Goal: Task Accomplishment & Management: Manage account settings

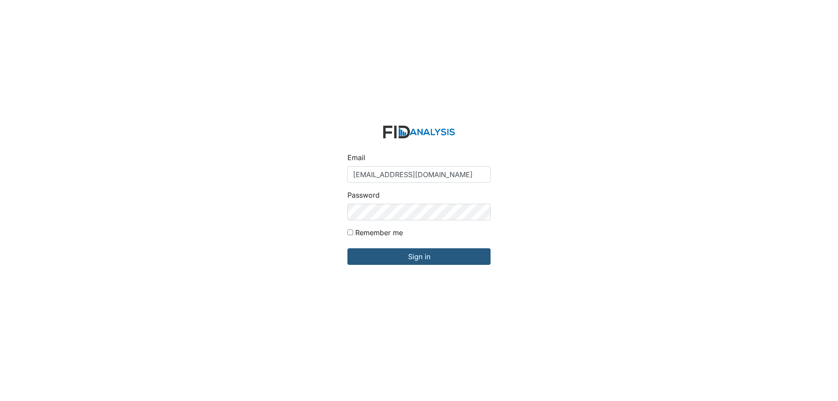
type input "[EMAIL_ADDRESS][DOMAIN_NAME]"
click at [347, 230] on input "Remember me" at bounding box center [350, 233] width 6 height 6
checkbox input "true"
click at [347, 248] on input "Sign in" at bounding box center [418, 256] width 143 height 17
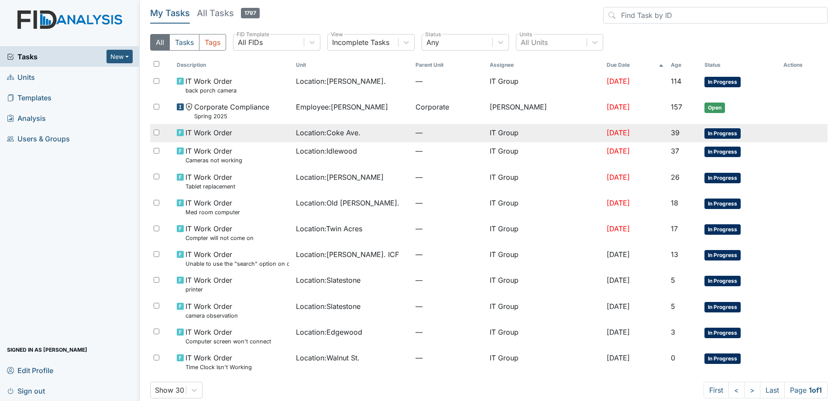
click at [396, 136] on div "Location : Coke Ave." at bounding box center [352, 132] width 113 height 10
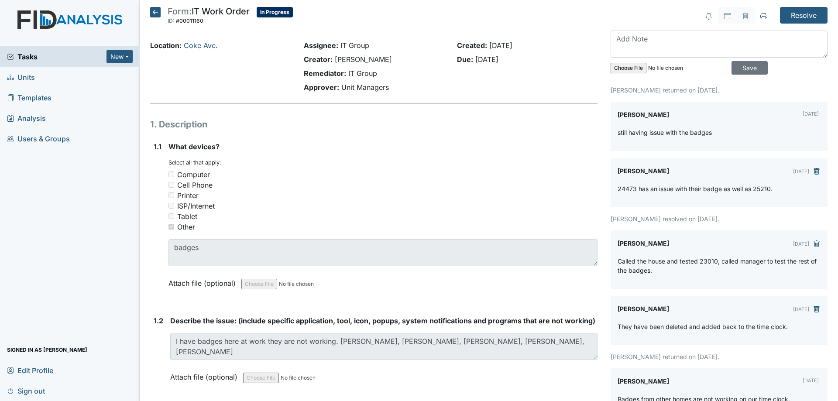
click at [158, 16] on icon at bounding box center [155, 12] width 10 height 10
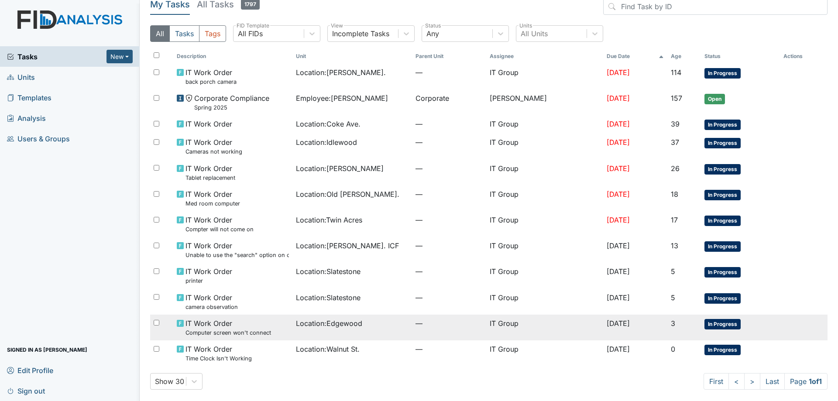
scroll to position [11, 0]
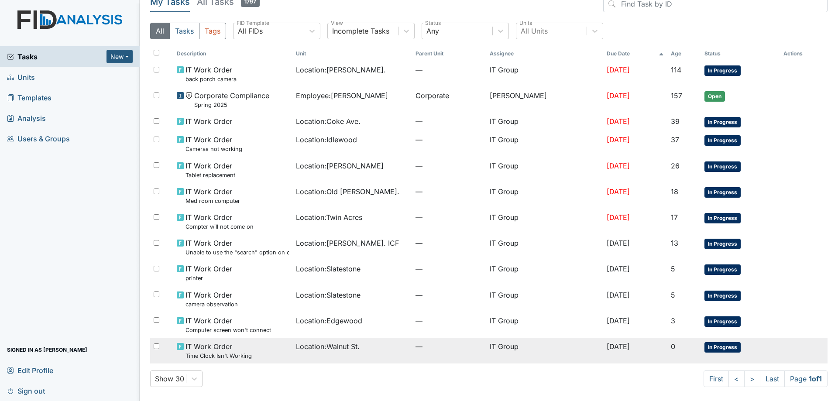
click at [369, 348] on div "Location : [GEOGRAPHIC_DATA]." at bounding box center [352, 346] width 113 height 10
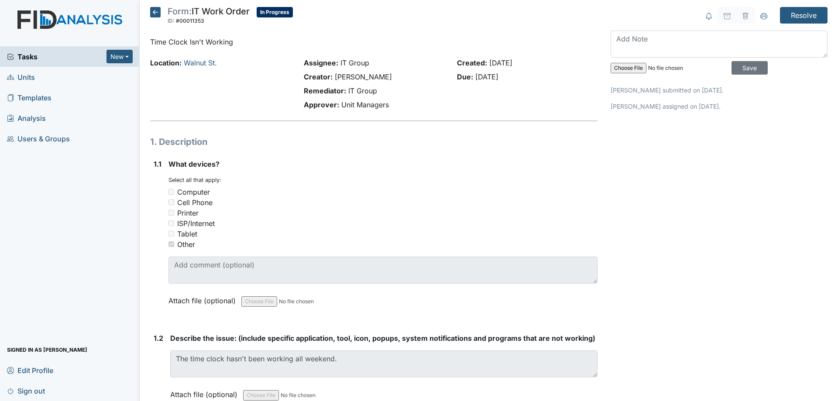
click at [157, 16] on icon at bounding box center [155, 12] width 10 height 10
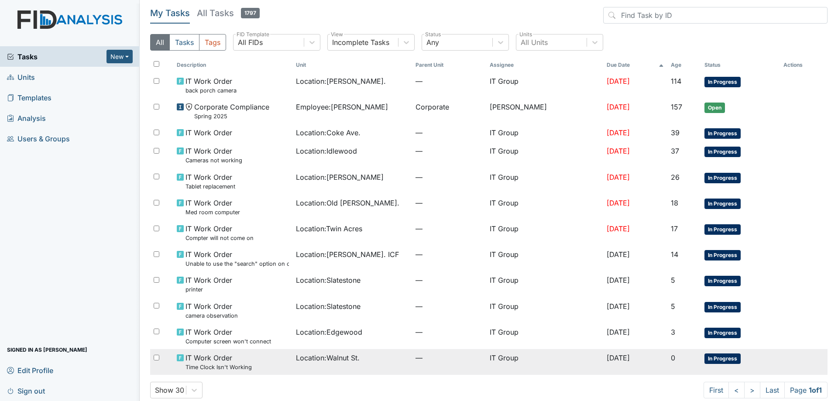
click at [381, 357] on div "Location : [GEOGRAPHIC_DATA]." at bounding box center [352, 358] width 113 height 10
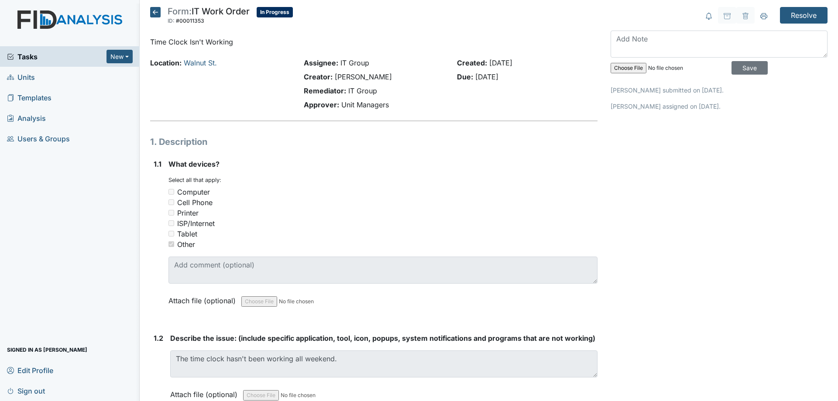
click at [155, 11] on icon at bounding box center [155, 12] width 10 height 10
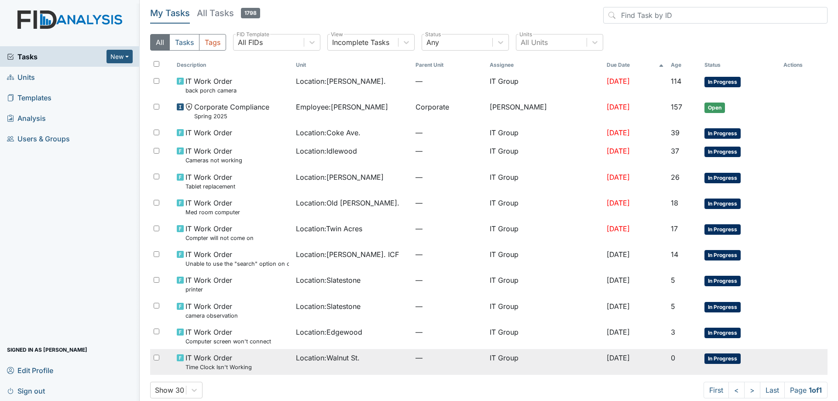
click at [372, 365] on td "Location : Walnut St." at bounding box center [352, 362] width 120 height 26
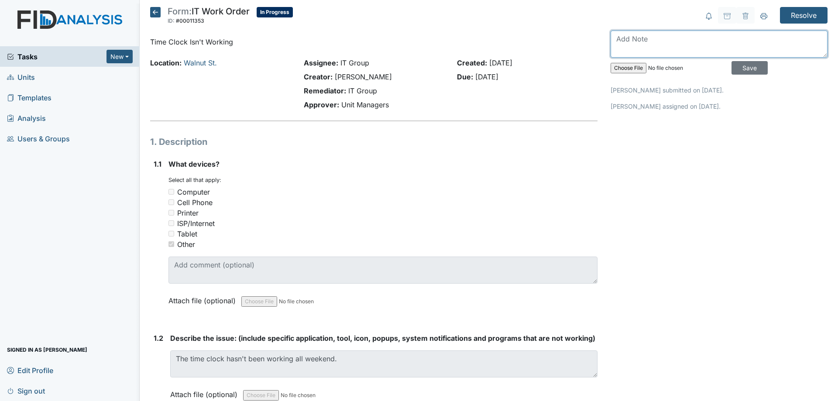
click at [660, 43] on textarea at bounding box center [719, 44] width 217 height 27
type textarea "Time clock came back up and is pulling punches."
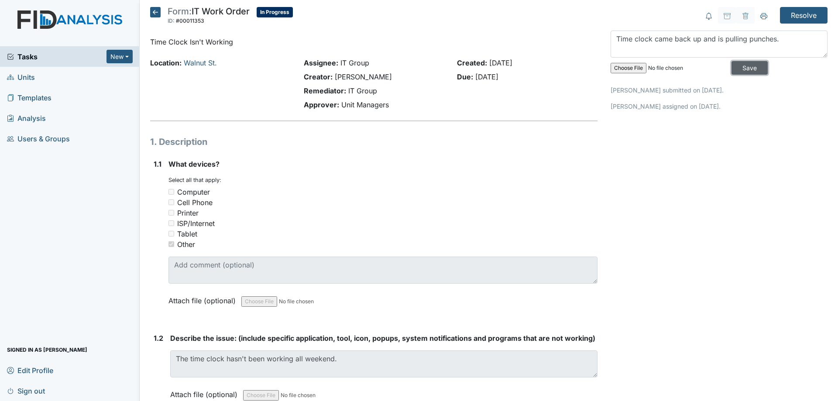
click at [732, 61] on input "Save" at bounding box center [750, 68] width 36 height 14
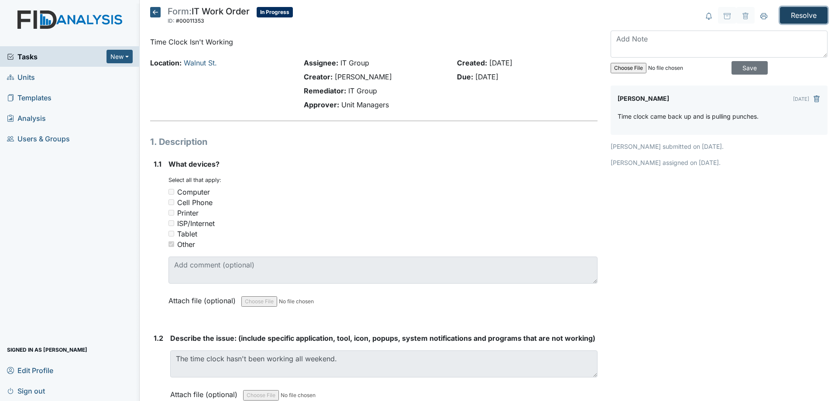
click at [798, 21] on input "Resolve" at bounding box center [804, 15] width 48 height 17
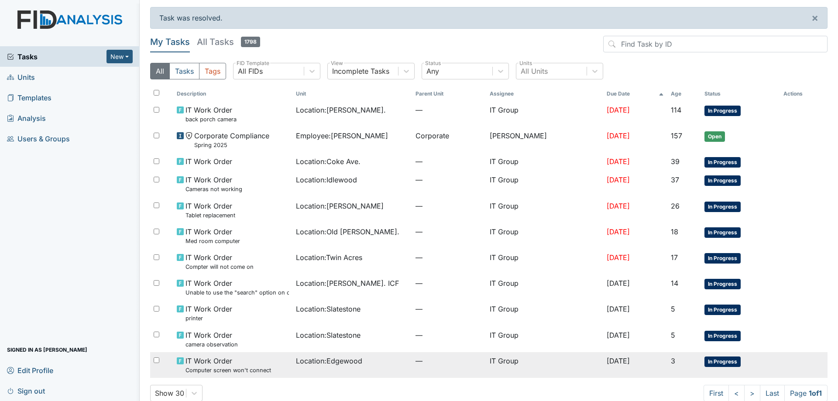
click at [383, 365] on div "Location : Edgewood" at bounding box center [352, 361] width 113 height 10
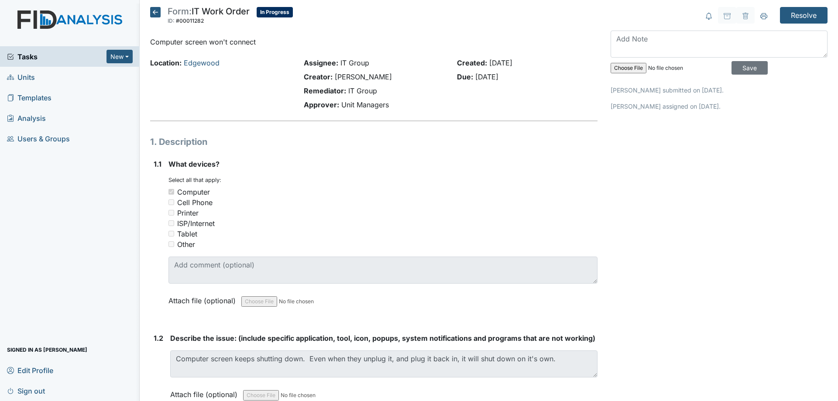
click at [156, 15] on icon at bounding box center [155, 12] width 10 height 10
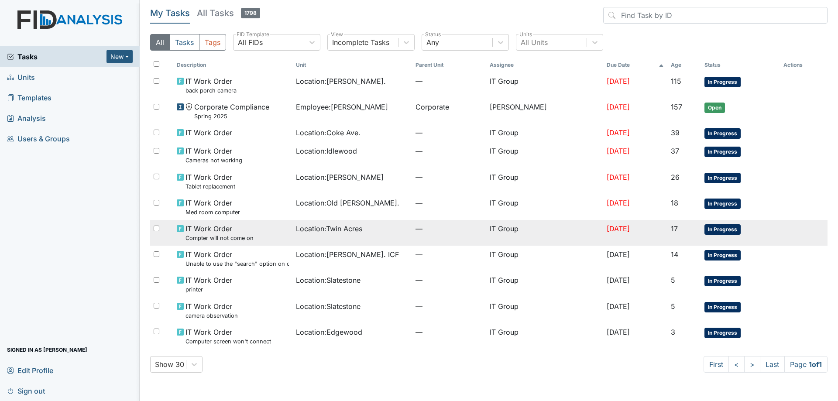
click at [385, 235] on td "Location : Twin Acres" at bounding box center [352, 233] width 120 height 26
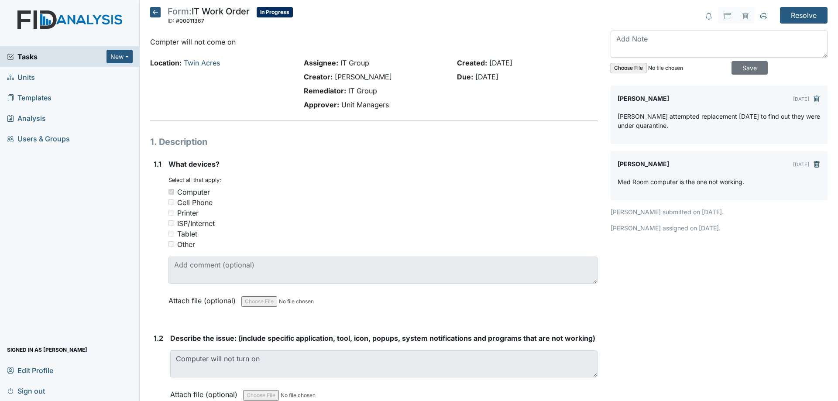
click at [151, 10] on icon at bounding box center [155, 12] width 10 height 10
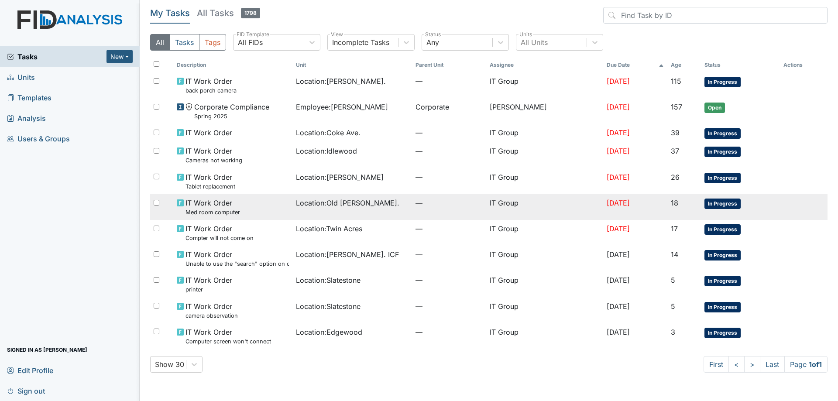
click at [393, 207] on div "Location : Old Roper Rd." at bounding box center [352, 203] width 113 height 10
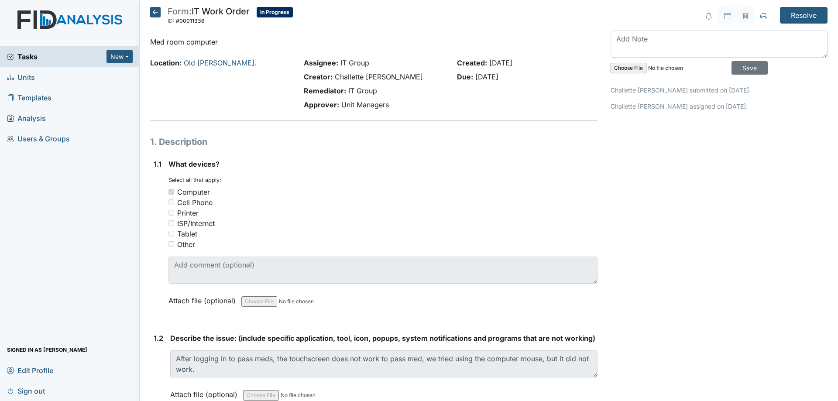
click at [154, 11] on icon at bounding box center [155, 12] width 10 height 10
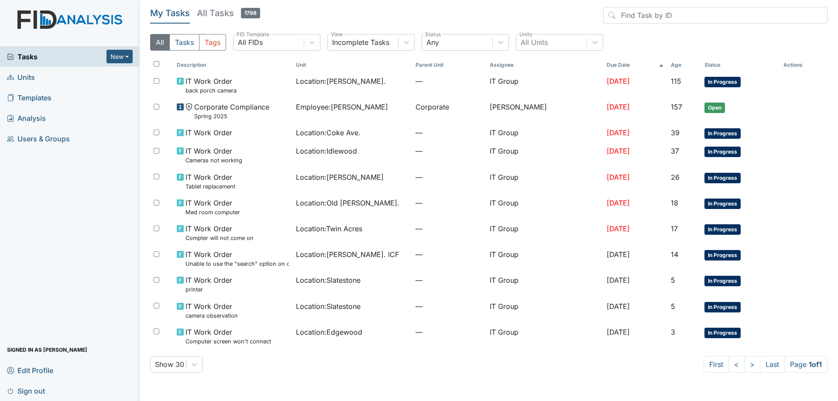
click at [283, 368] on div "Show 30 First < > Last Page 1 of 1" at bounding box center [489, 364] width 678 height 17
drag, startPoint x: 283, startPoint y: 369, endPoint x: 354, endPoint y: 400, distance: 77.6
click at [329, 389] on main "My Tasks All Tasks 1798 All Tasks Tags All FIDs FID Template Incomplete Tasks V…" at bounding box center [489, 200] width 698 height 401
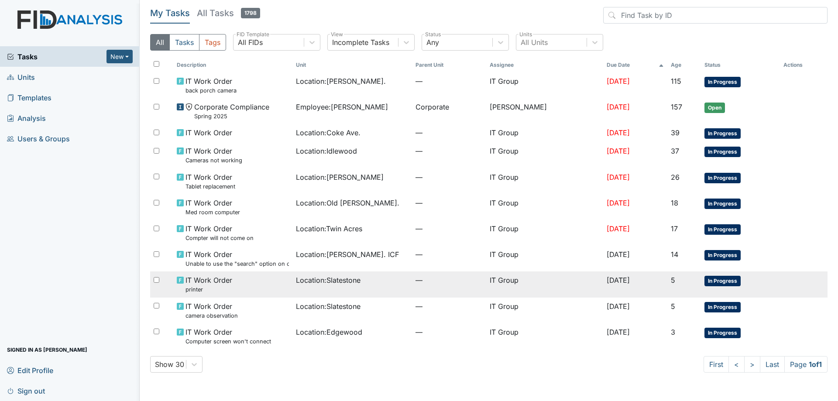
click at [268, 293] on div "IT Work Order printer" at bounding box center [233, 284] width 113 height 19
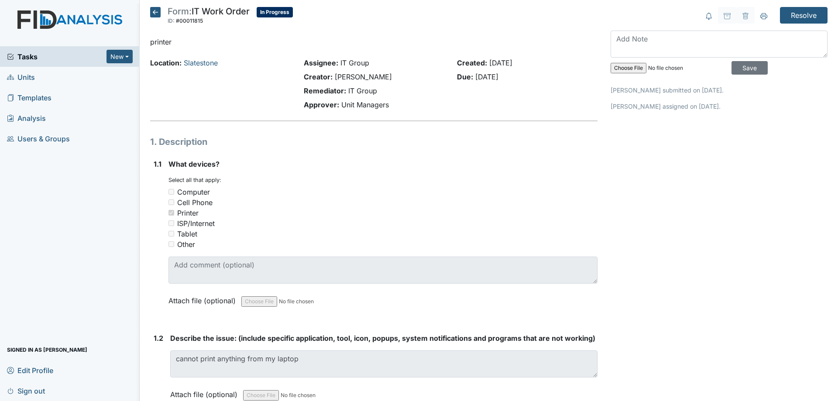
click at [152, 12] on icon at bounding box center [155, 12] width 10 height 10
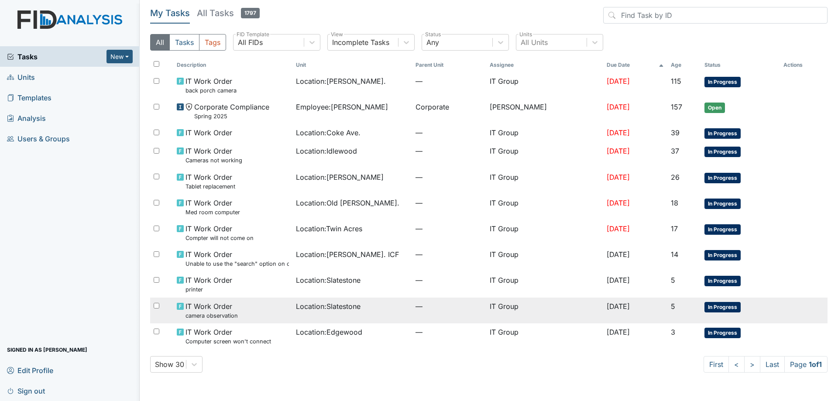
click at [264, 312] on div "IT Work Order camera observation" at bounding box center [233, 310] width 113 height 19
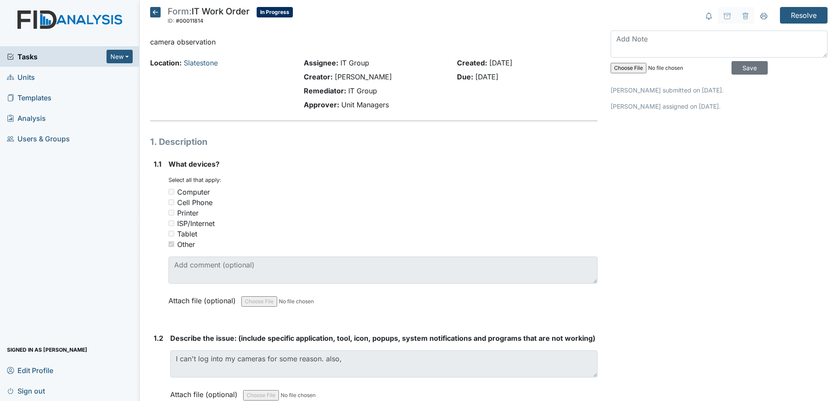
click at [158, 15] on icon at bounding box center [155, 12] width 10 height 10
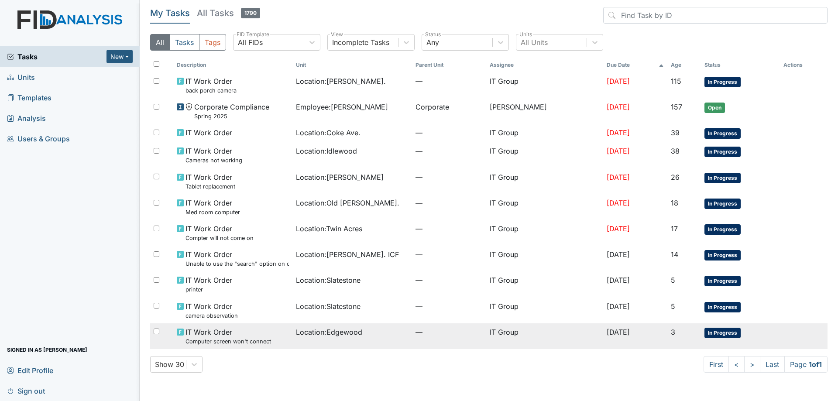
click at [287, 337] on div "IT Work Order Computer screen won't connect" at bounding box center [233, 336] width 113 height 19
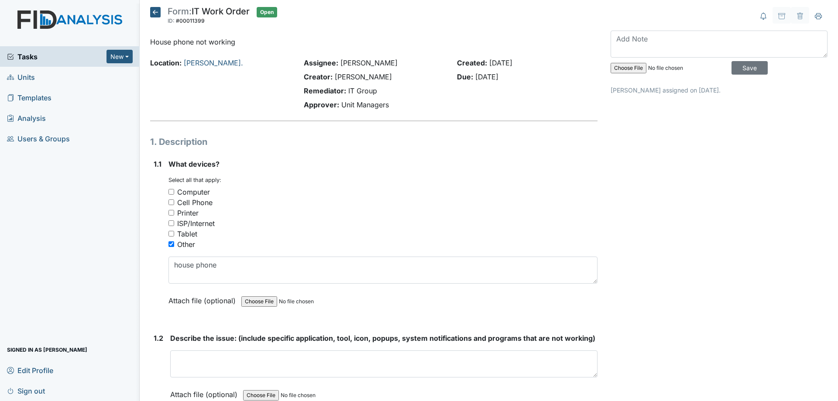
scroll to position [44, 0]
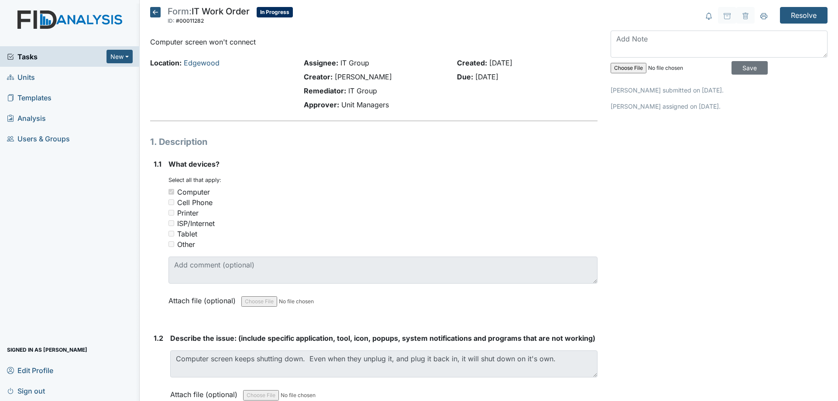
click at [154, 9] on icon at bounding box center [155, 12] width 10 height 10
